Goal: Book appointment/travel/reservation

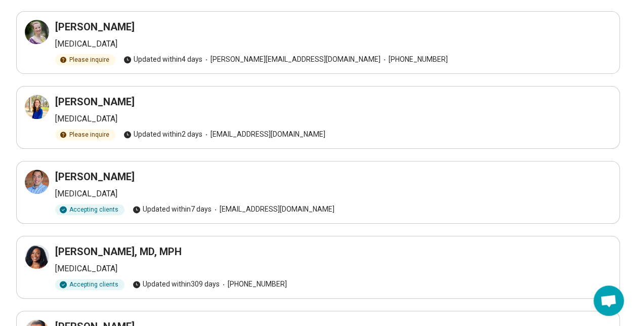
scroll to position [520, 0]
click at [38, 180] on icon at bounding box center [37, 182] width 12 height 12
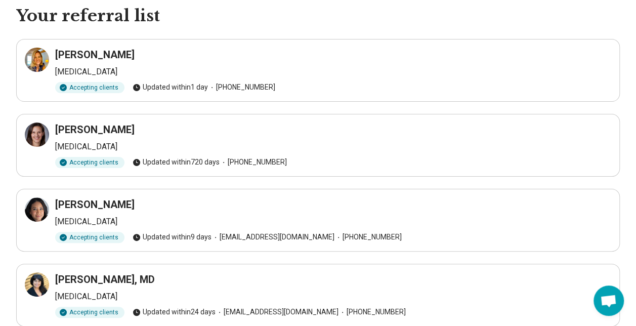
scroll to position [44, 0]
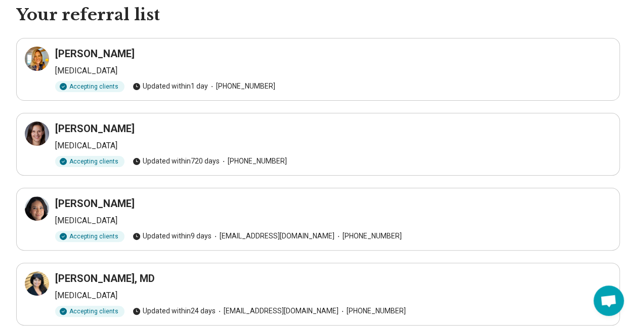
click at [35, 59] on icon at bounding box center [37, 59] width 12 height 12
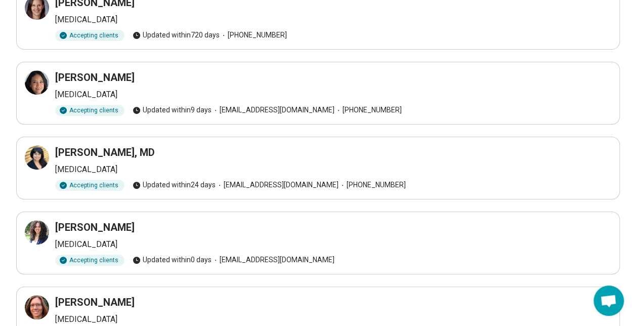
scroll to position [173, 0]
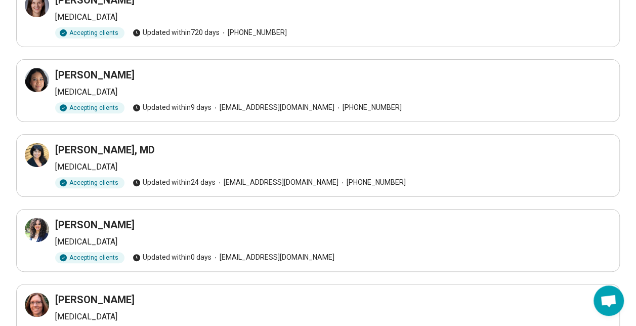
click at [34, 155] on icon at bounding box center [37, 155] width 12 height 12
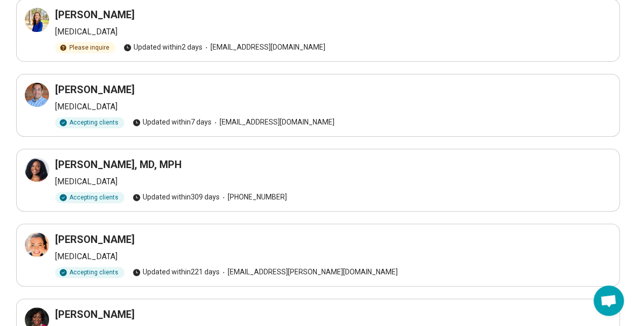
scroll to position [569, 0]
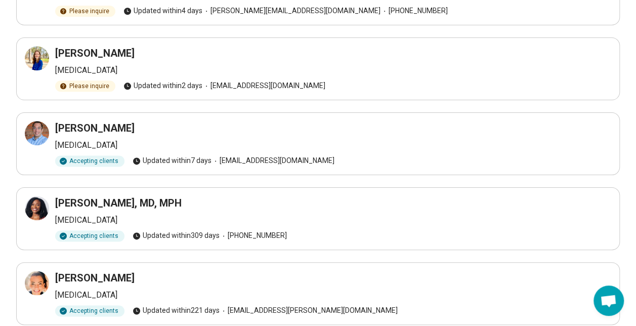
click at [39, 205] on icon at bounding box center [37, 208] width 12 height 12
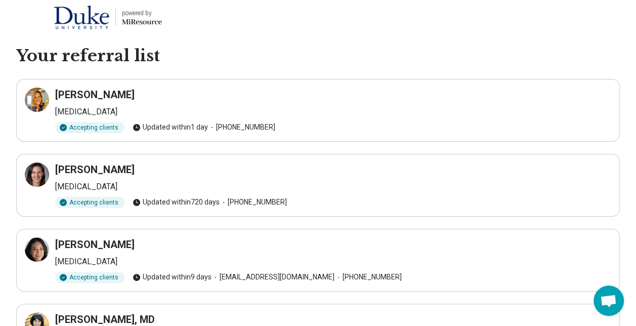
scroll to position [0, 0]
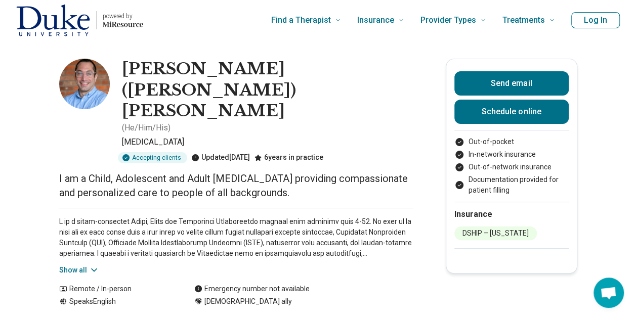
click at [77, 78] on img at bounding box center [84, 84] width 51 height 51
click at [501, 117] on link "Schedule online" at bounding box center [511, 112] width 114 height 24
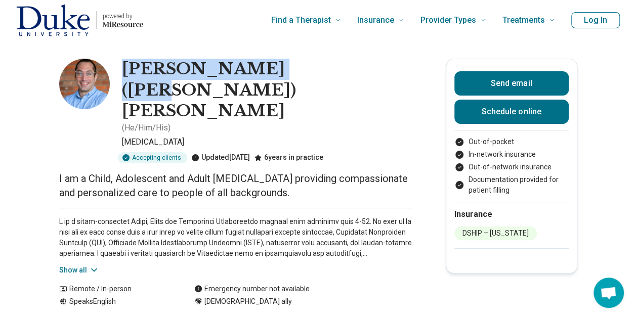
drag, startPoint x: 297, startPoint y: 71, endPoint x: 125, endPoint y: 61, distance: 171.8
click at [125, 61] on h1 "Daniel (Dan) Pogash" at bounding box center [267, 90] width 291 height 63
copy h1 "Daniel (Dan) Pogash"
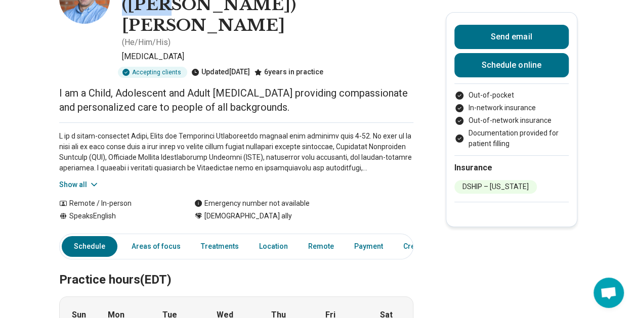
scroll to position [93, 0]
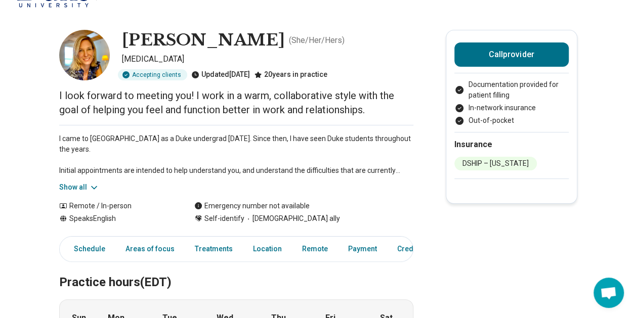
scroll to position [30, 0]
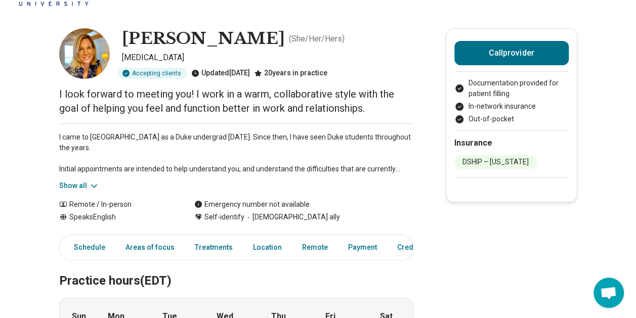
click at [90, 188] on button "Show all" at bounding box center [79, 186] width 40 height 11
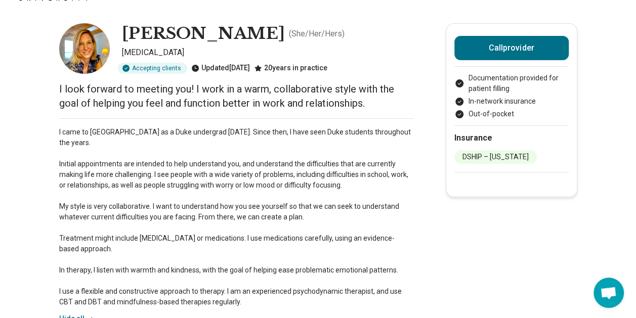
scroll to position [0, 0]
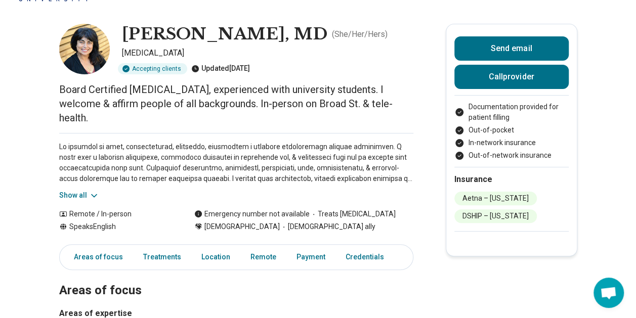
scroll to position [35, 0]
click at [79, 190] on button "Show all" at bounding box center [79, 195] width 40 height 11
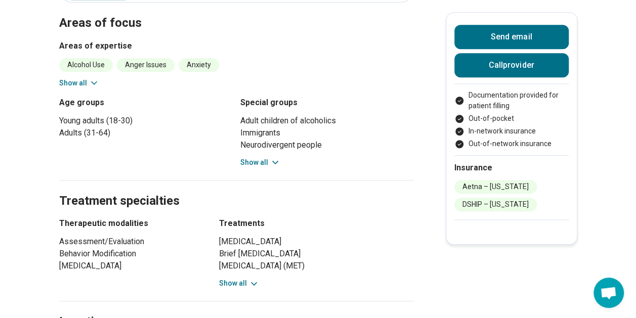
scroll to position [393, 8]
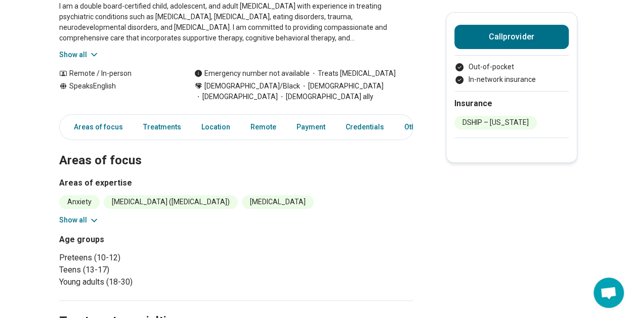
scroll to position [173, 0]
